Goal: Complete application form

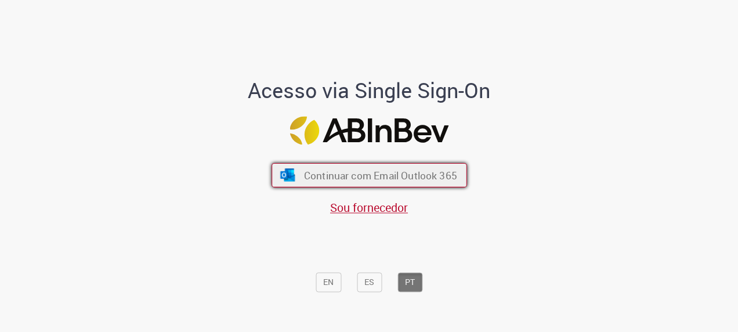
click at [384, 177] on span "Continuar com Email Outlook 365" at bounding box center [379, 175] width 153 height 13
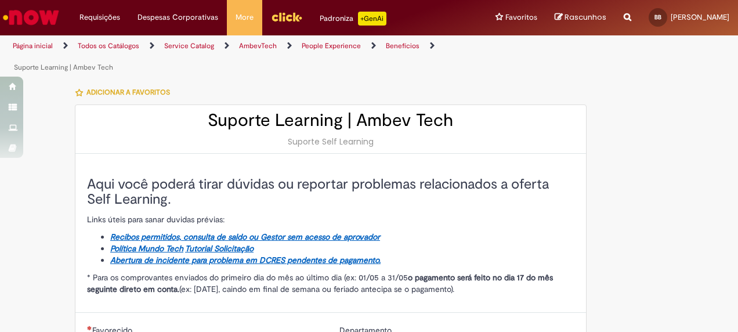
type input "**********"
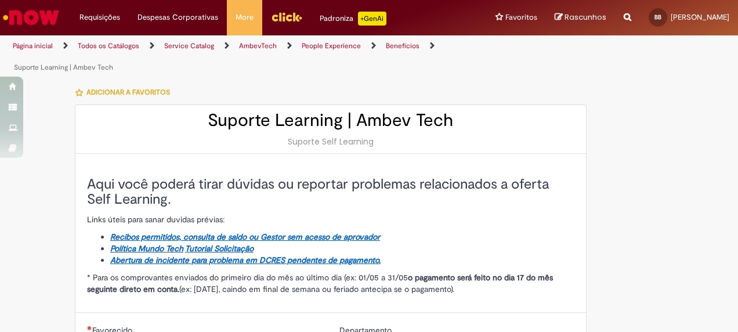
type input "**********"
